Goal: Find specific page/section

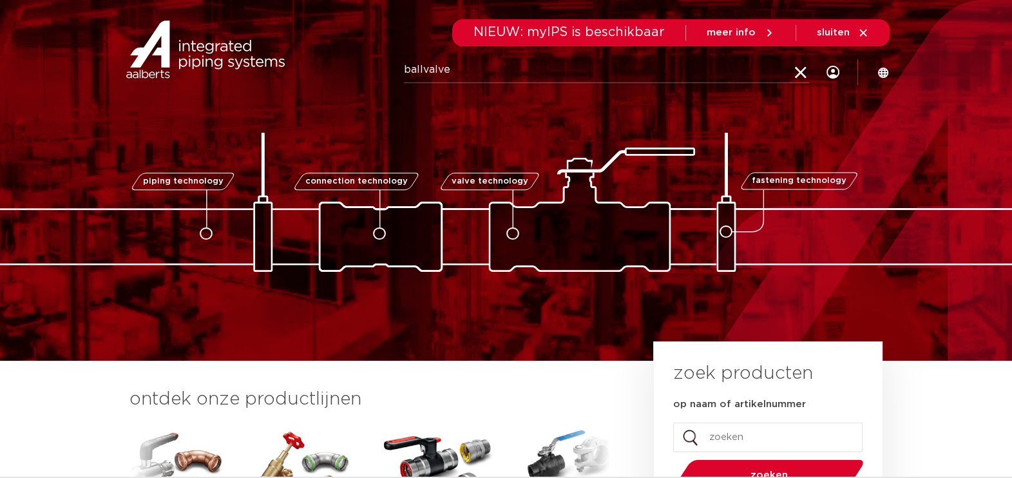
type input "ballvalve"
click button "Zoeken" at bounding box center [0, 0] width 0 height 0
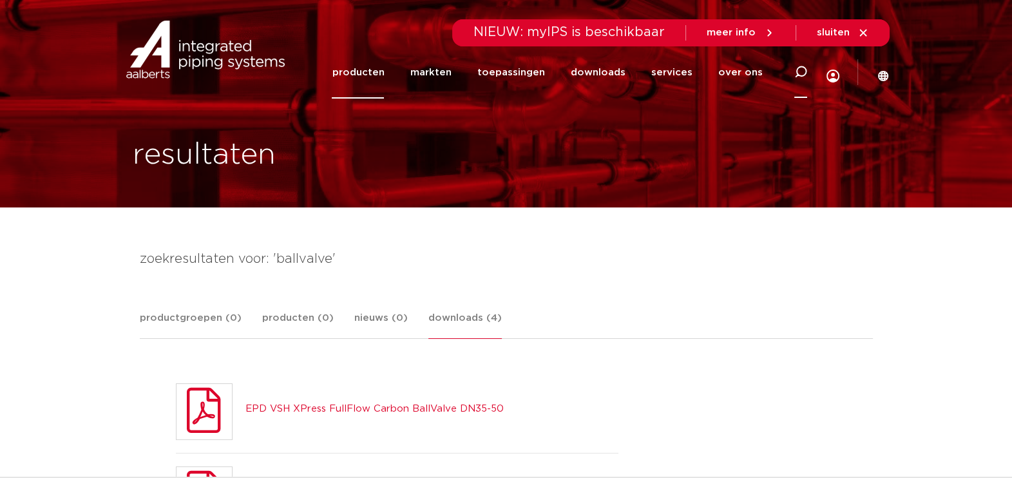
click at [802, 70] on icon at bounding box center [800, 72] width 13 height 13
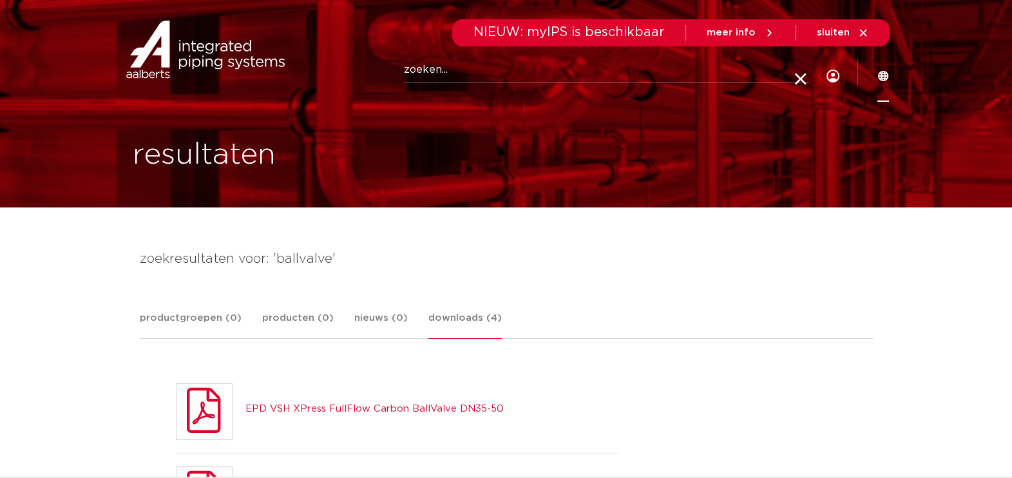
click at [883, 71] on icon at bounding box center [884, 76] width 12 height 12
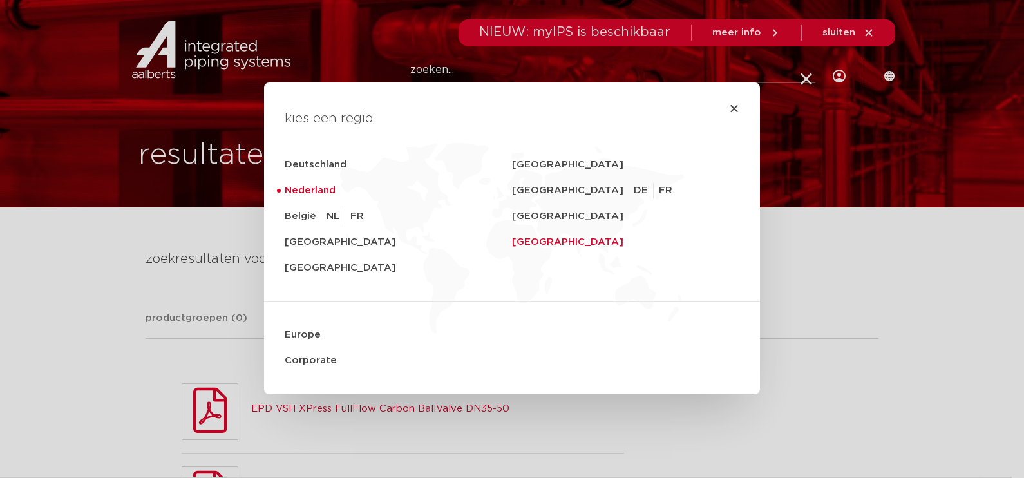
click at [558, 236] on link "[GEOGRAPHIC_DATA]" at bounding box center [625, 242] width 227 height 26
